Goal: Task Accomplishment & Management: Manage account settings

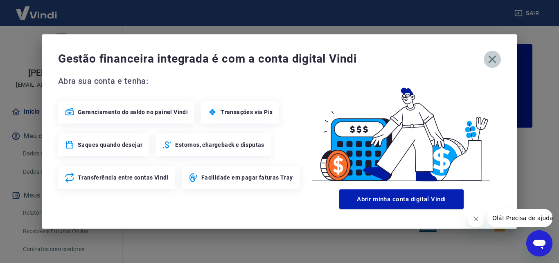
click at [494, 60] on icon "button" at bounding box center [492, 59] width 13 height 13
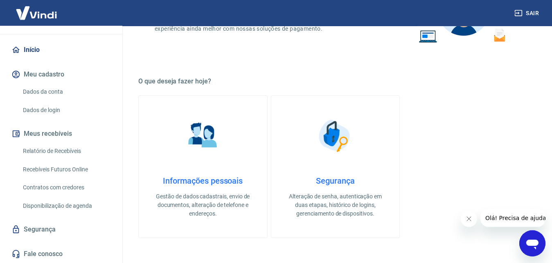
scroll to position [209, 0]
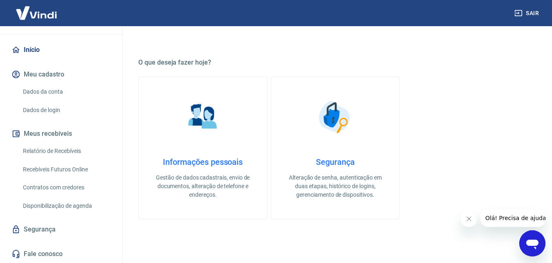
click at [72, 136] on button "Meus recebíveis" at bounding box center [61, 134] width 103 height 18
click at [46, 76] on button "Meu cadastro" at bounding box center [61, 74] width 103 height 18
click at [47, 92] on link "Dados da conta" at bounding box center [66, 91] width 93 height 17
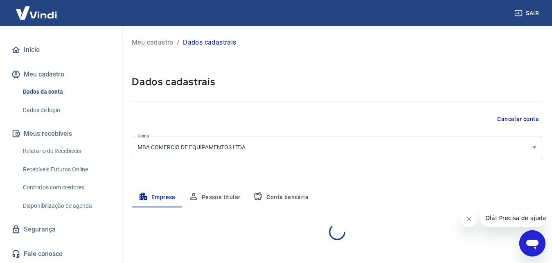
select select "RS"
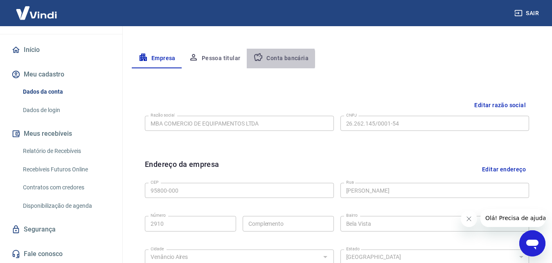
click at [278, 59] on button "Conta bancária" at bounding box center [281, 59] width 68 height 20
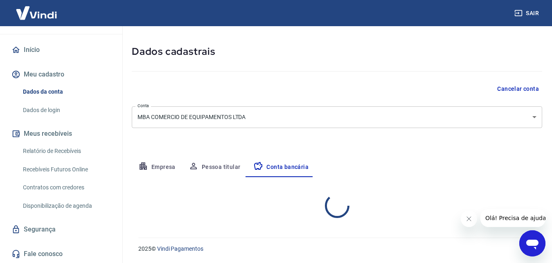
select select "1"
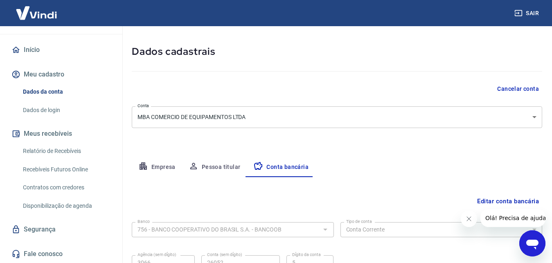
click at [50, 153] on link "Relatório de Recebíveis" at bounding box center [66, 151] width 93 height 17
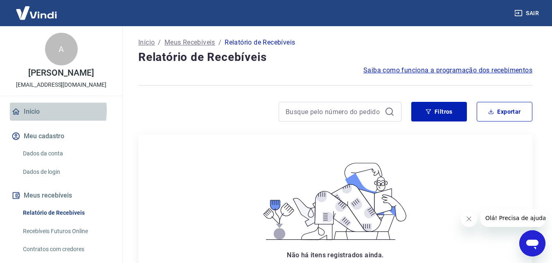
click at [33, 110] on link "Início" at bounding box center [61, 112] width 103 height 18
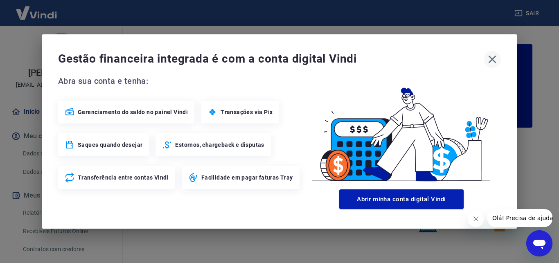
click at [493, 61] on icon "button" at bounding box center [493, 60] width 8 height 8
click at [491, 56] on icon "button" at bounding box center [492, 59] width 13 height 13
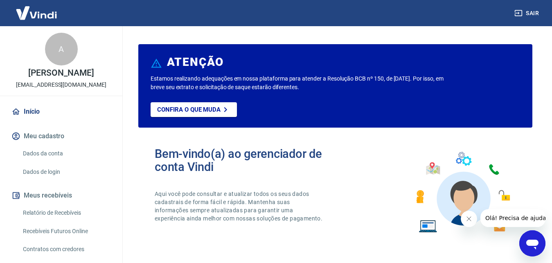
scroll to position [62, 0]
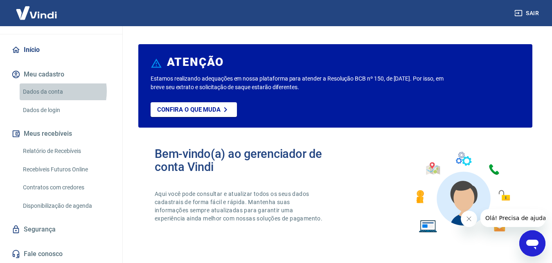
click at [50, 91] on link "Dados da conta" at bounding box center [66, 91] width 93 height 17
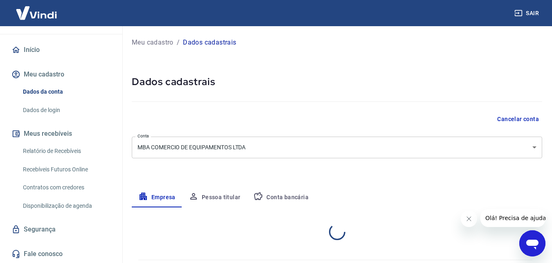
select select "RS"
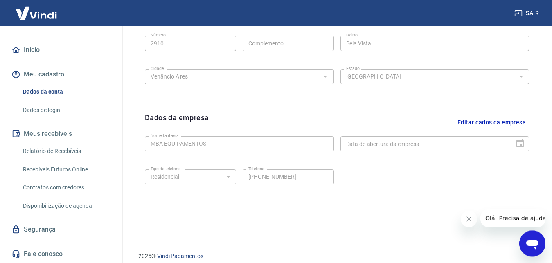
scroll to position [327, 0]
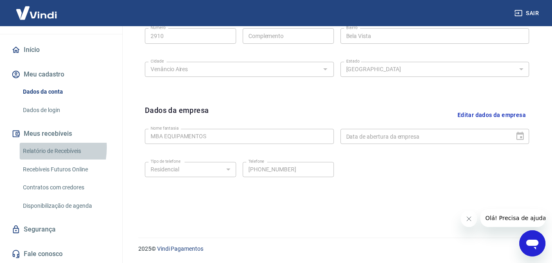
click at [32, 148] on link "Relatório de Recebíveis" at bounding box center [66, 151] width 93 height 17
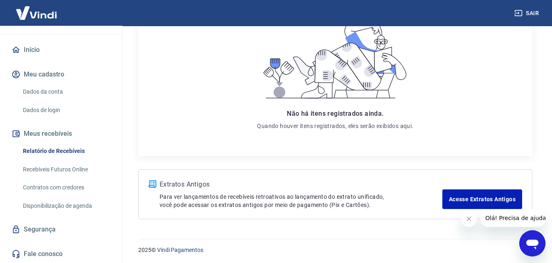
scroll to position [143, 0]
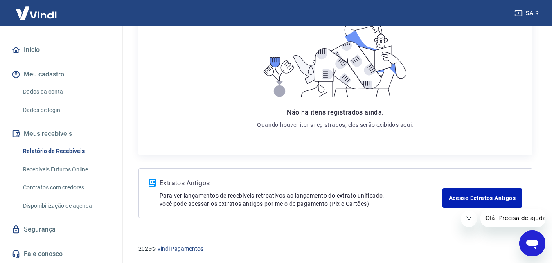
click at [34, 169] on link "Recebíveis Futuros Online" at bounding box center [66, 169] width 93 height 17
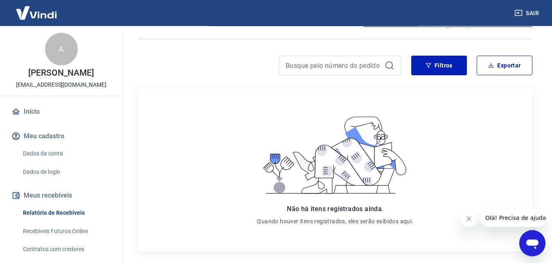
scroll to position [70, 0]
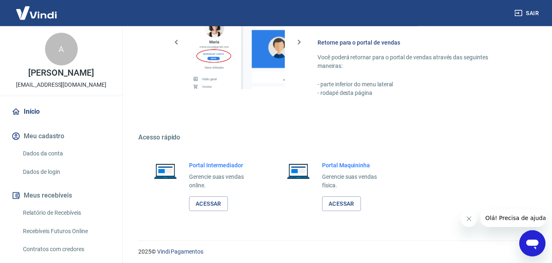
scroll to position [493, 0]
